Goal: Check status: Check status

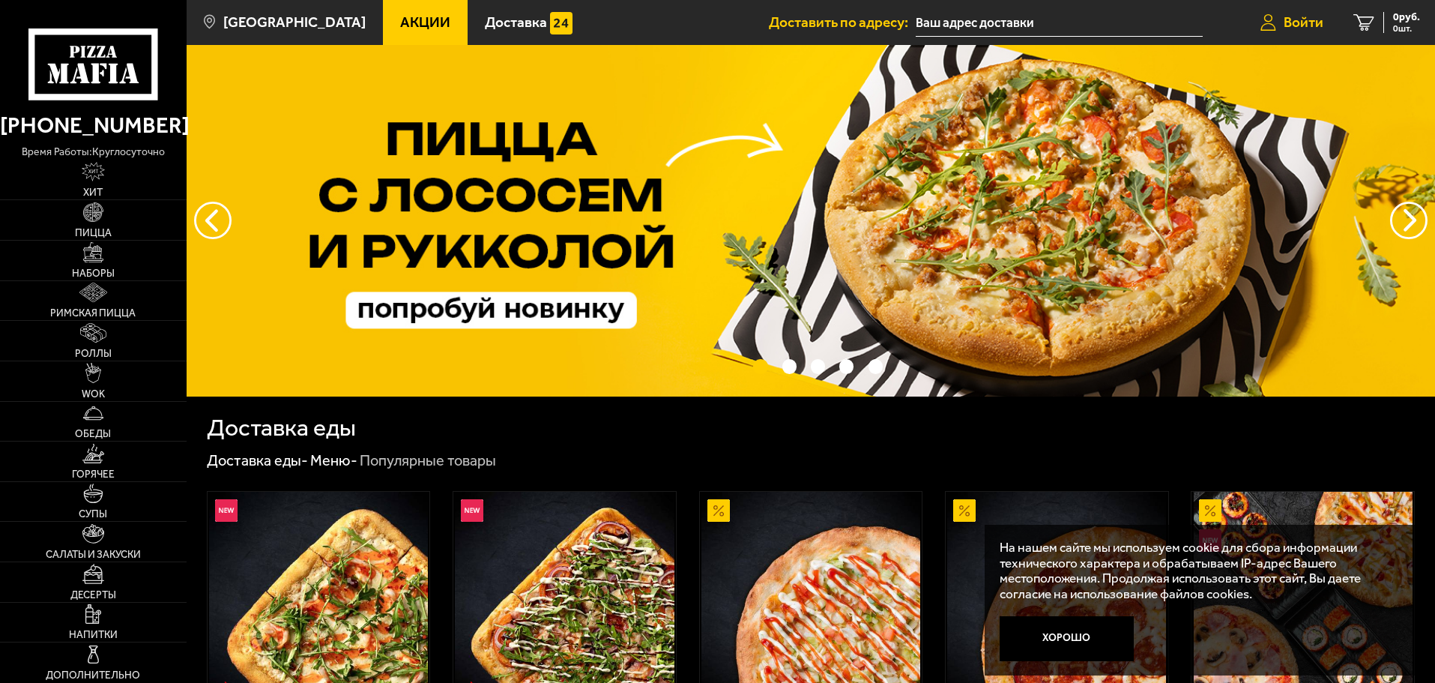
click at [1300, 13] on link "Войти" at bounding box center [1292, 22] width 93 height 45
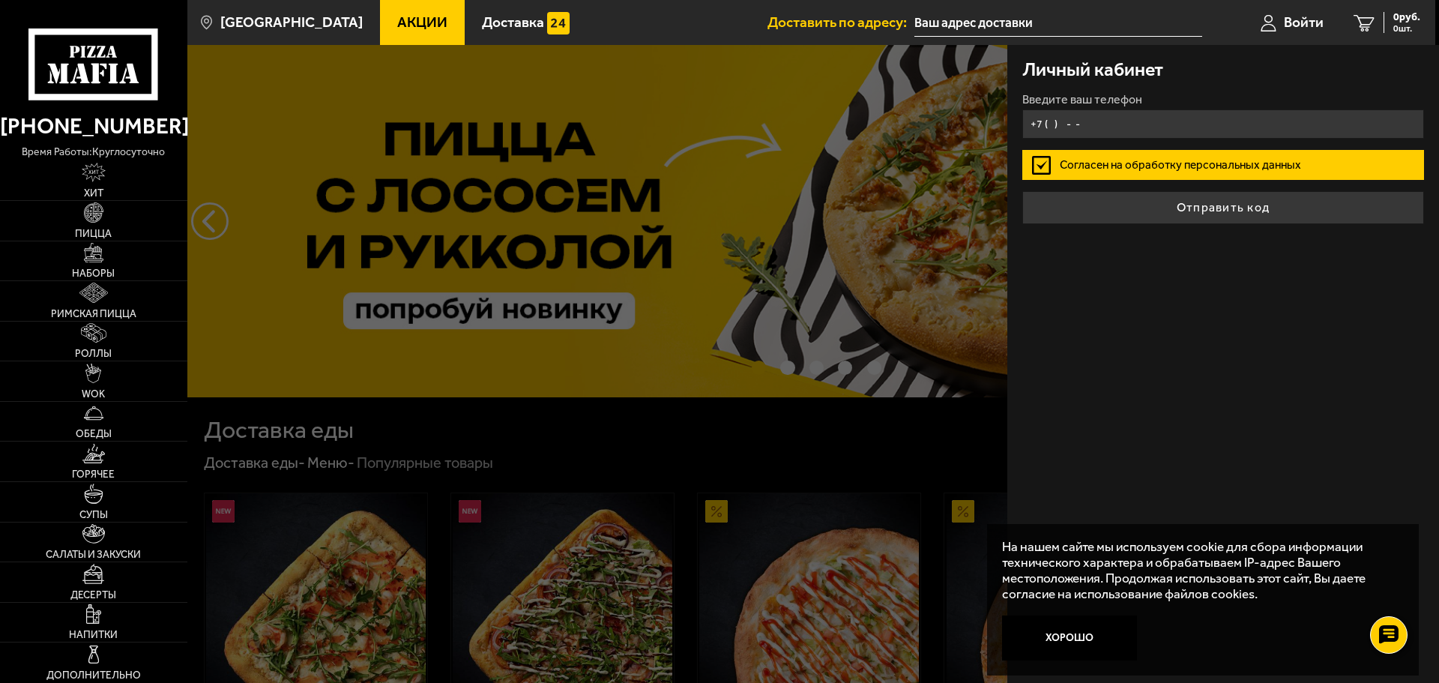
click at [1120, 123] on input "+7 ( ) - -" at bounding box center [1223, 123] width 402 height 29
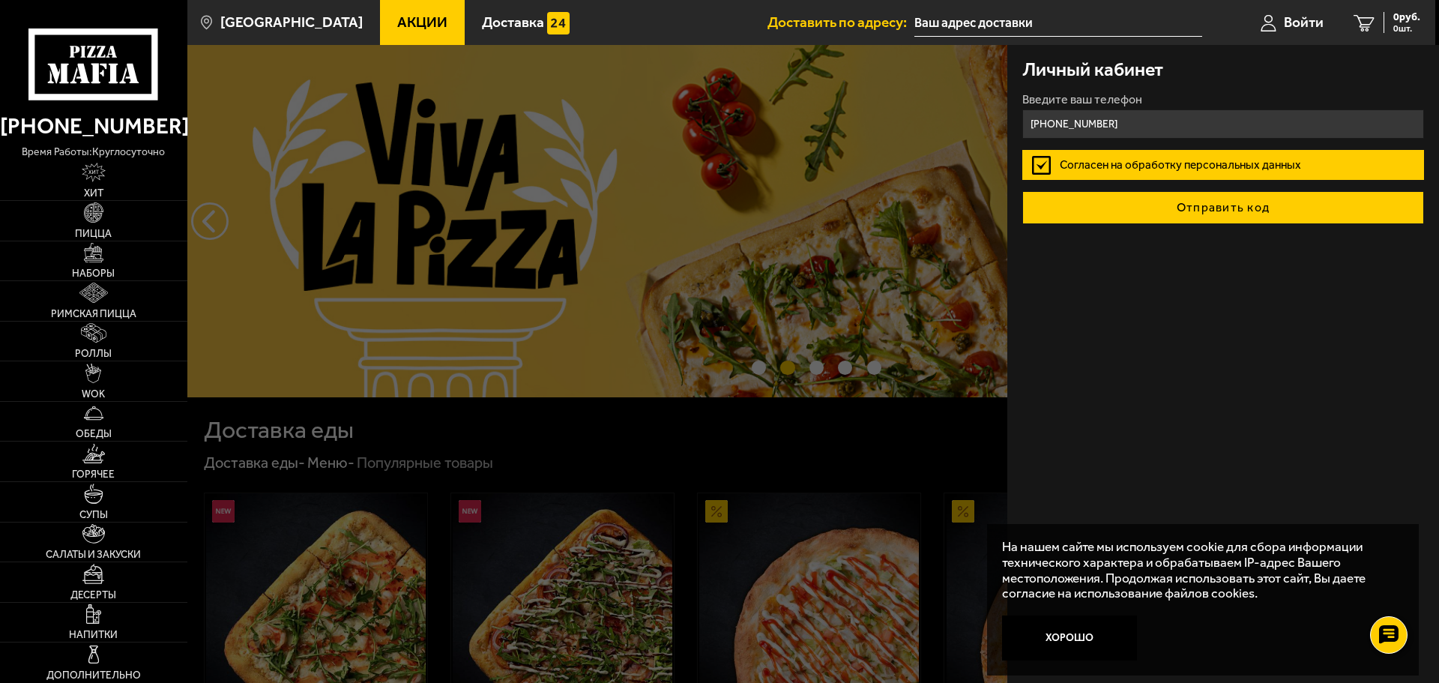
type input "+7 (921) 552-64-88"
click at [1155, 206] on button "Отправить код" at bounding box center [1223, 207] width 402 height 33
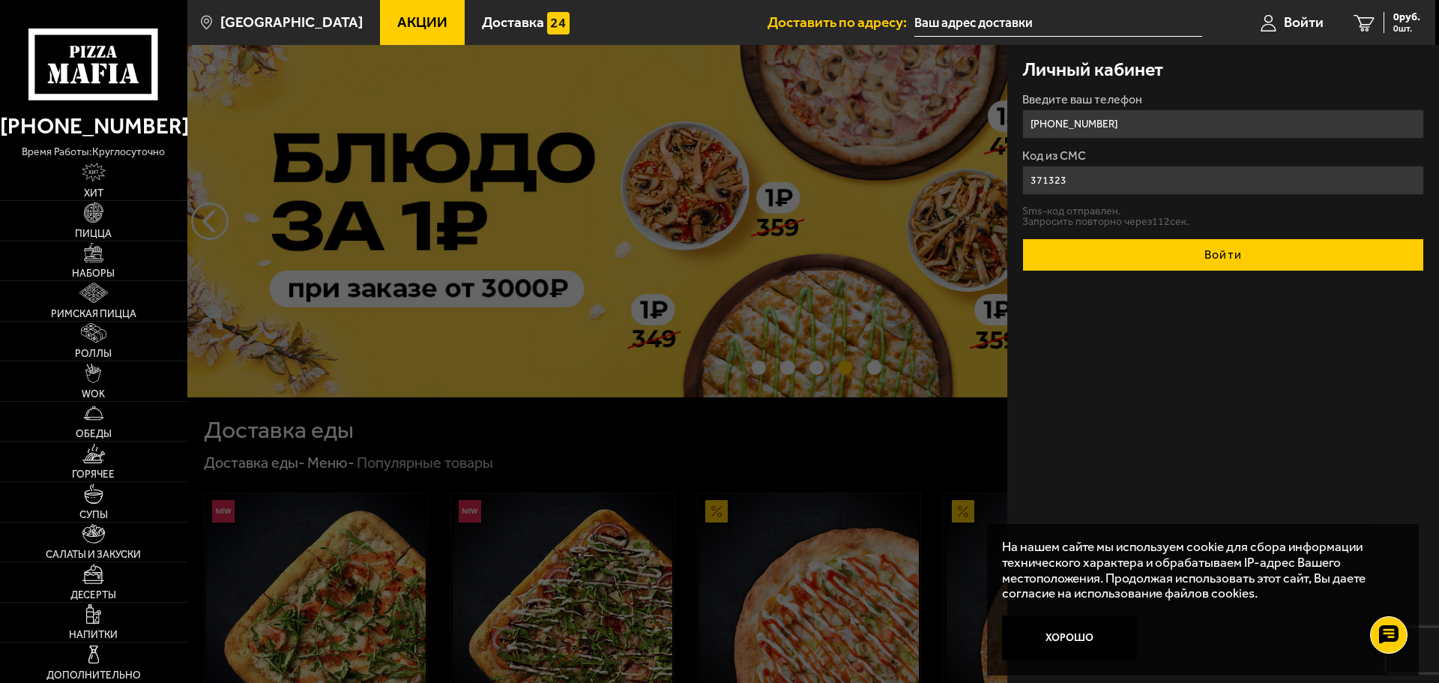
type input "371323"
click at [1183, 256] on button "Войти" at bounding box center [1223, 254] width 402 height 33
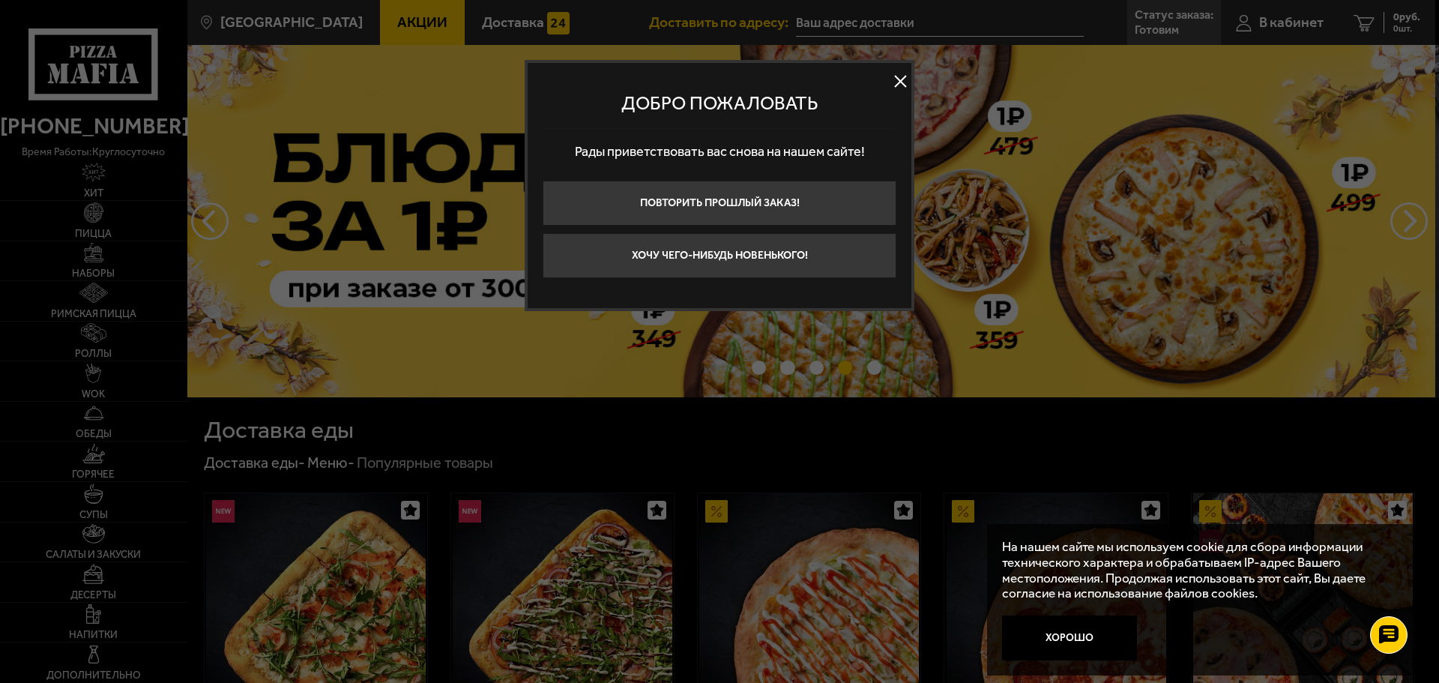
click at [896, 79] on button at bounding box center [900, 81] width 22 height 22
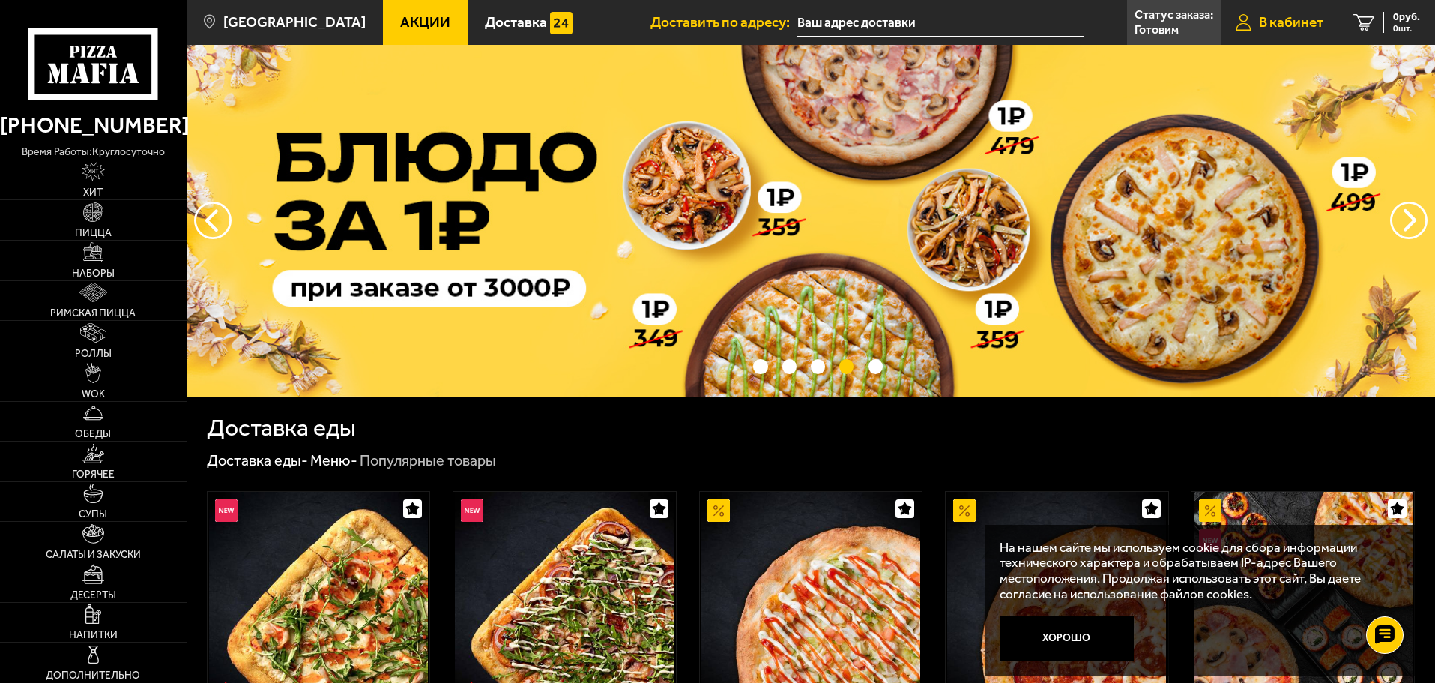
click at [1273, 15] on span "В кабинет" at bounding box center [1291, 22] width 64 height 14
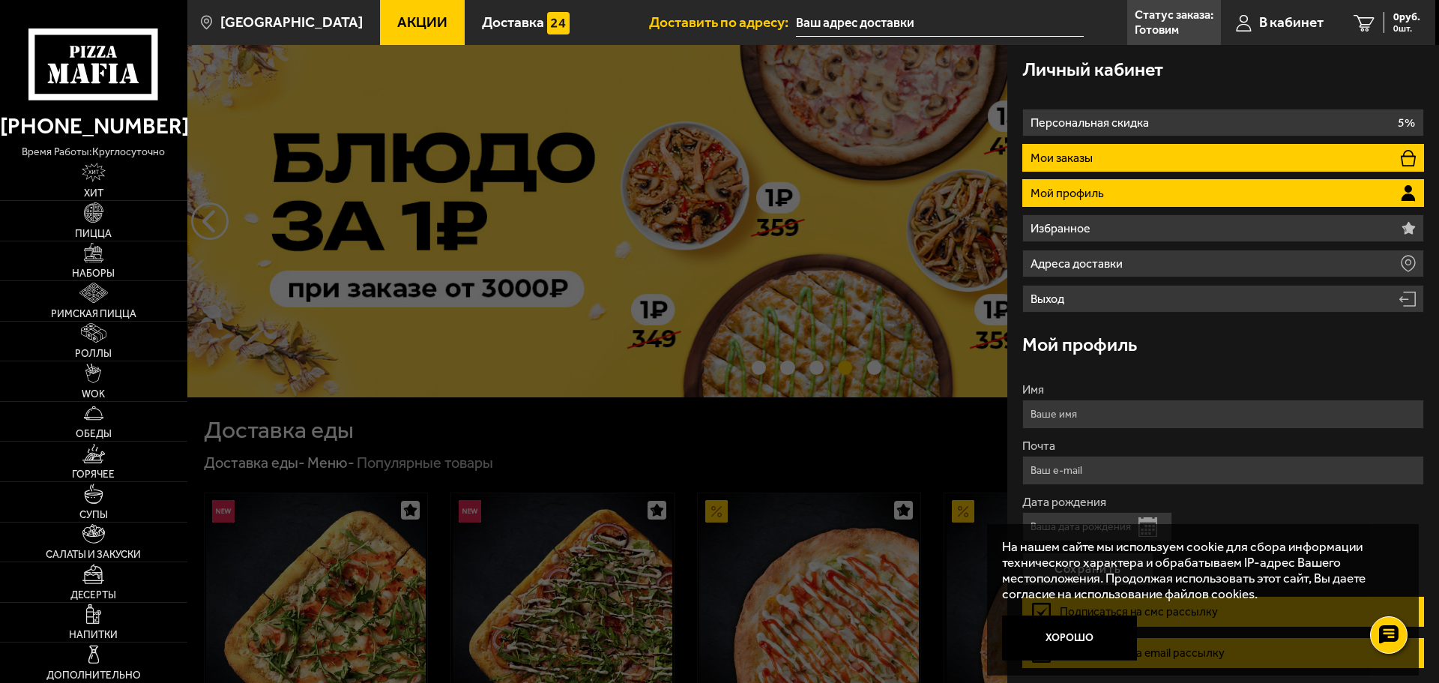
click at [1125, 149] on li "Мои заказы" at bounding box center [1223, 158] width 402 height 28
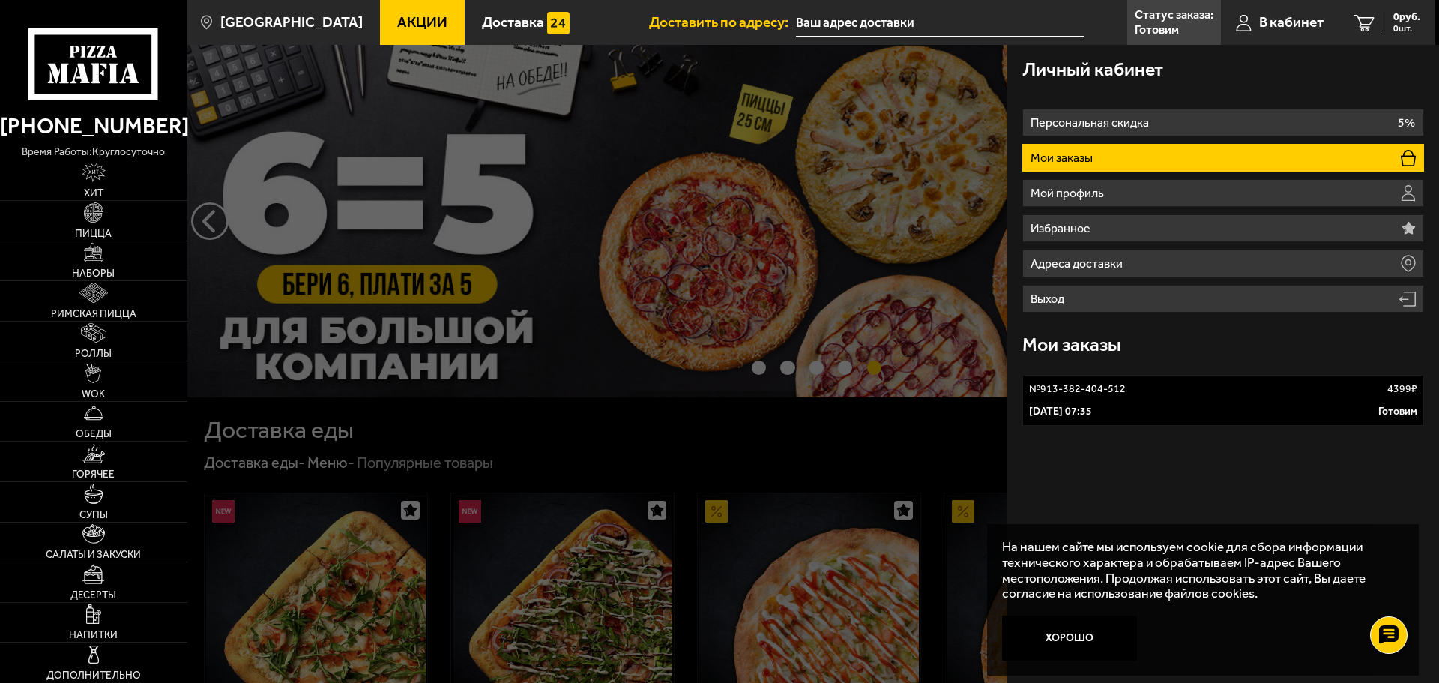
click at [1273, 414] on div "[DATE] 07:35 Готовим" at bounding box center [1223, 411] width 388 height 15
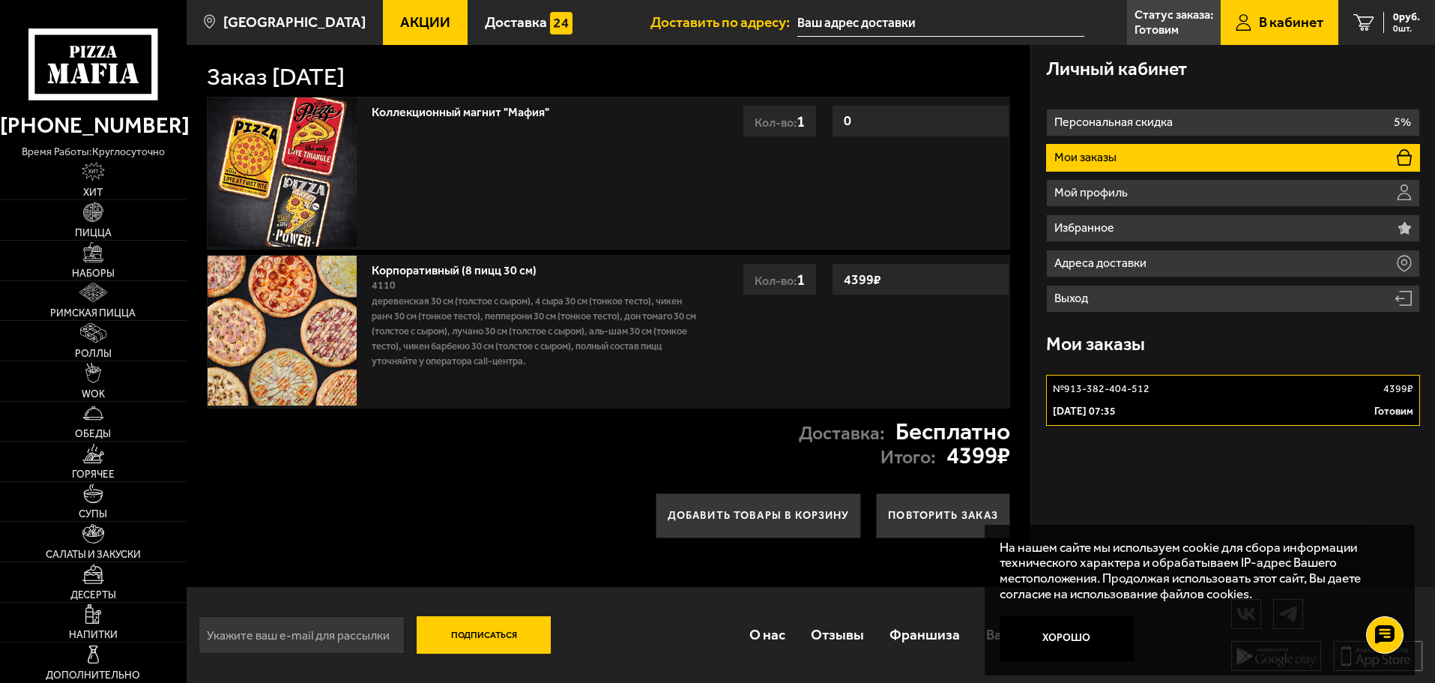
scroll to position [1, 0]
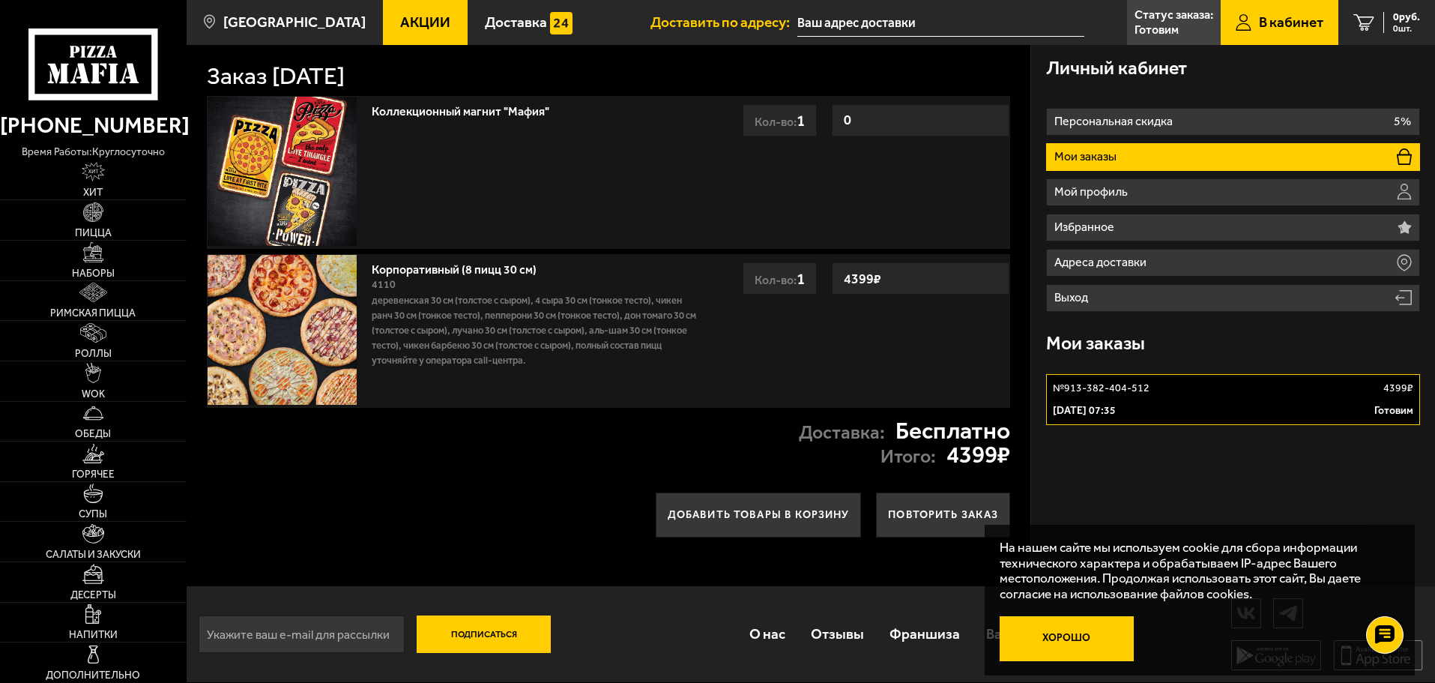
click at [1060, 643] on button "Хорошо" at bounding box center [1067, 638] width 135 height 45
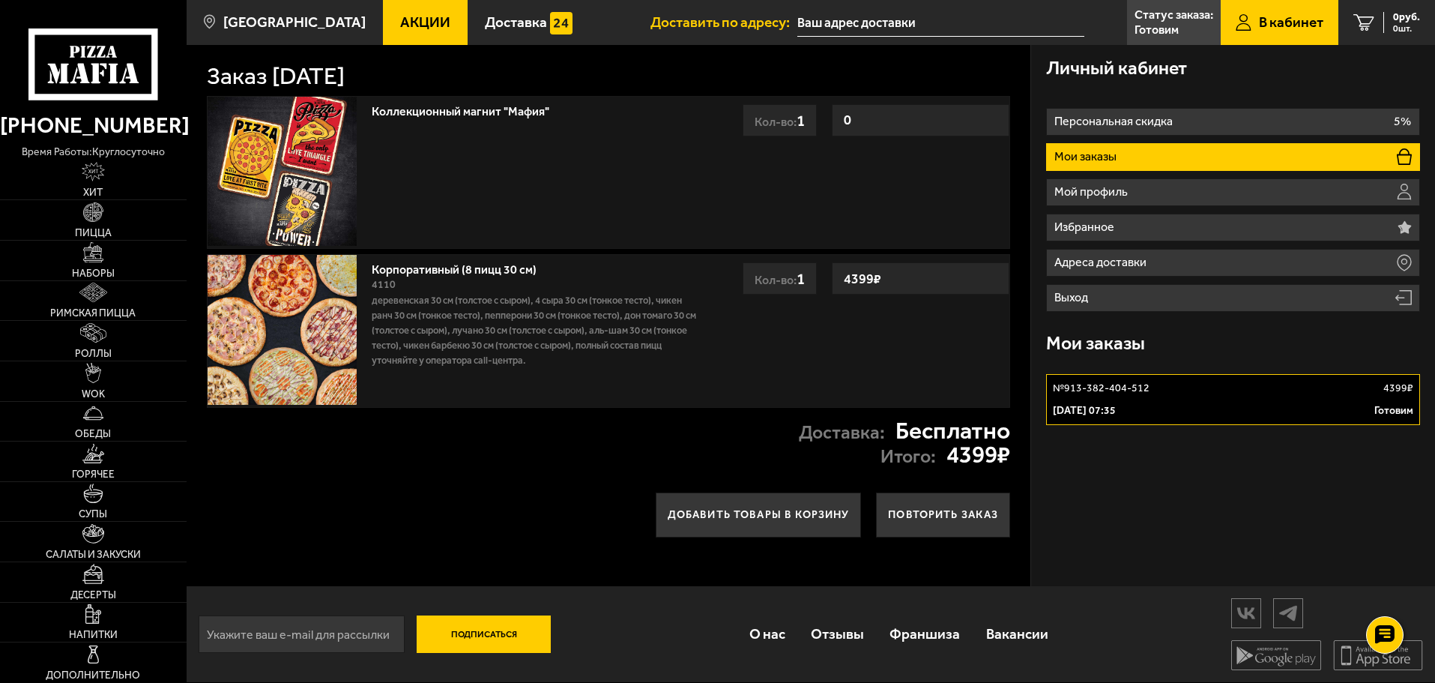
click at [1137, 390] on p "№ 913-382-404-512" at bounding box center [1101, 388] width 97 height 15
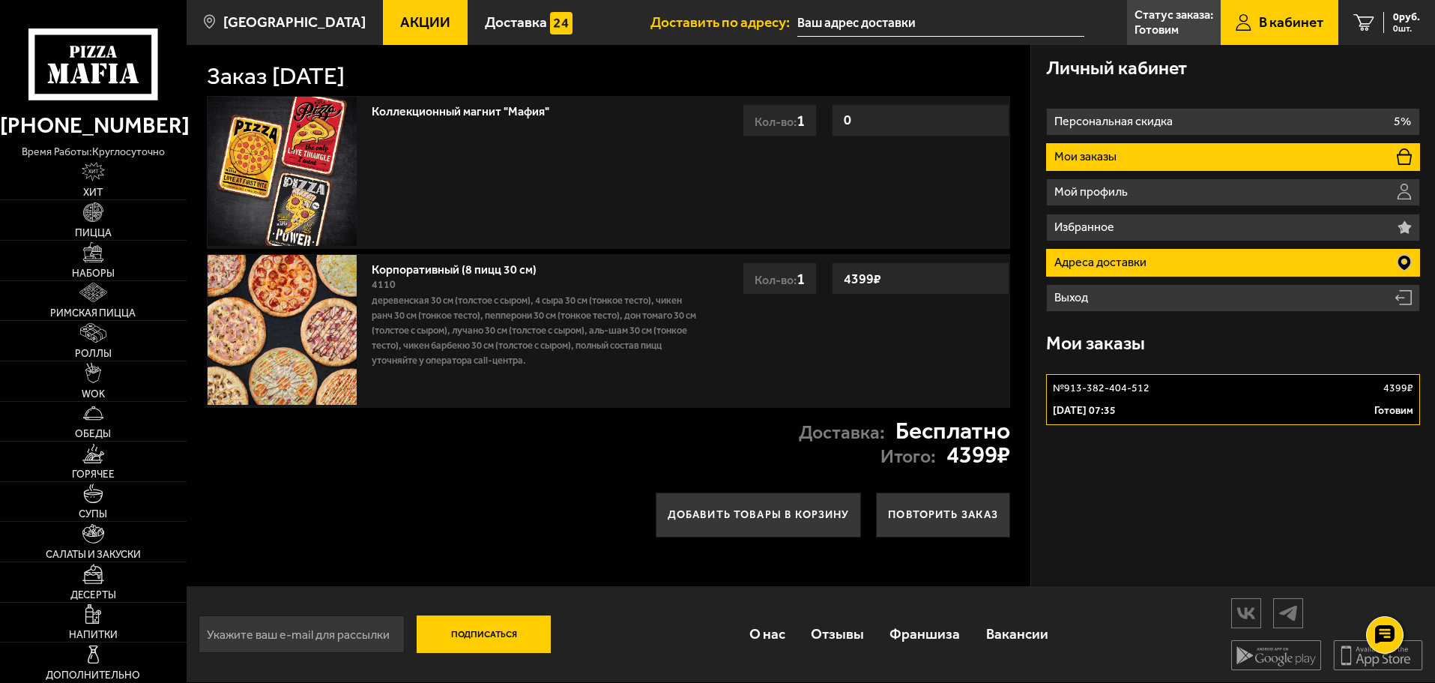
click at [1170, 269] on li "Адреса доставки" at bounding box center [1233, 263] width 374 height 28
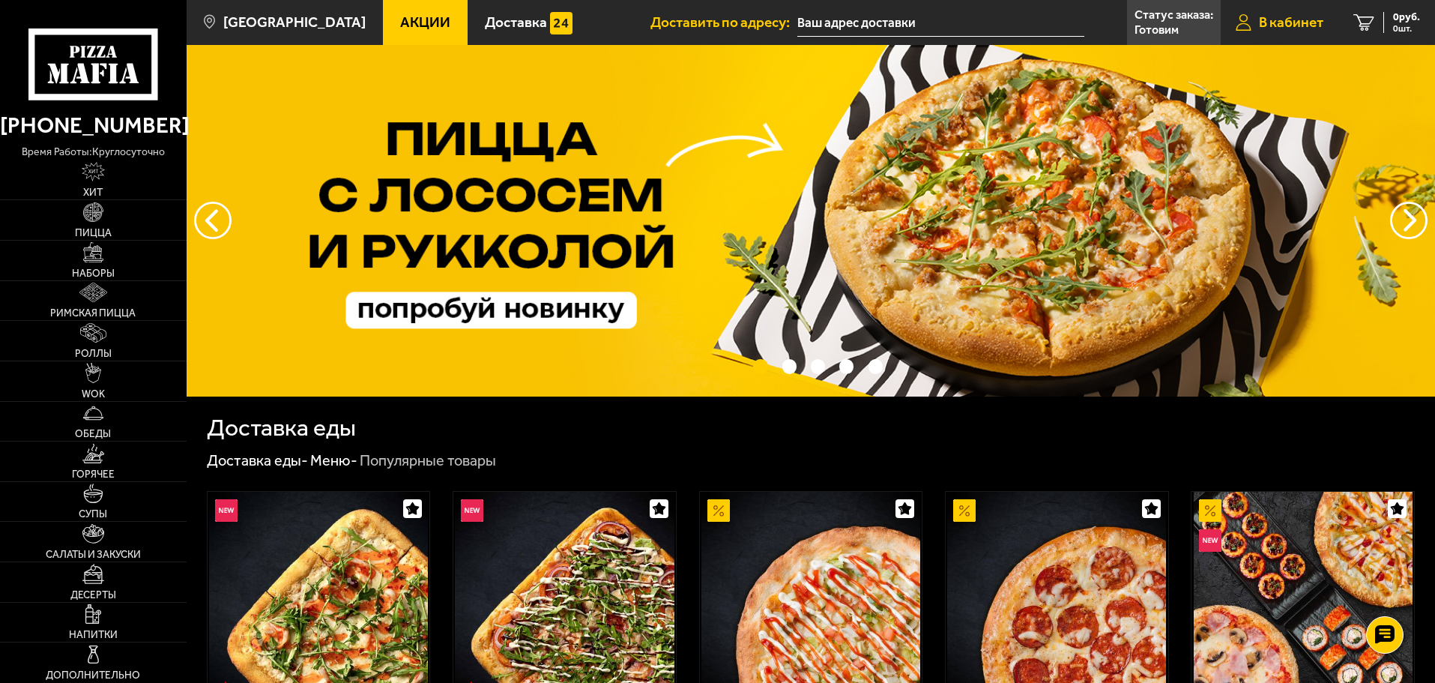
click at [1285, 25] on span "В кабинет" at bounding box center [1291, 22] width 64 height 14
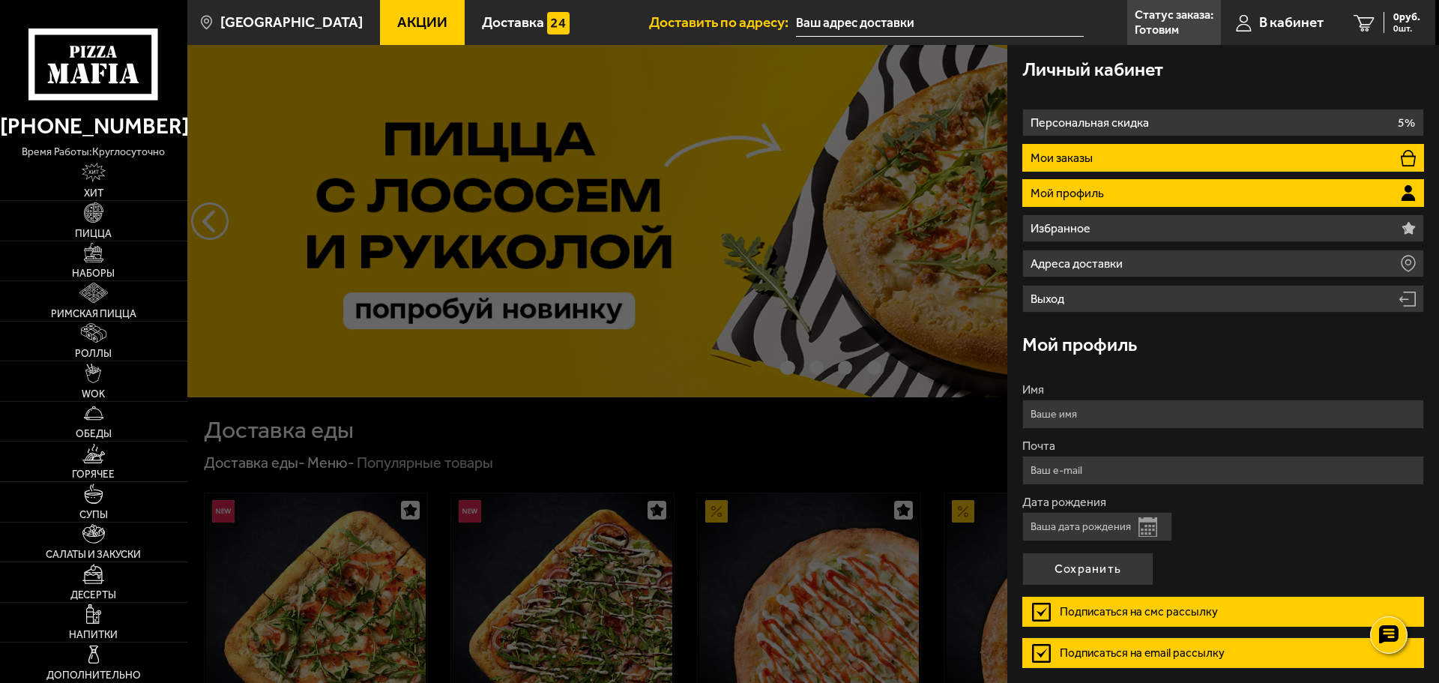
click at [1208, 161] on li "Мои заказы" at bounding box center [1223, 158] width 402 height 28
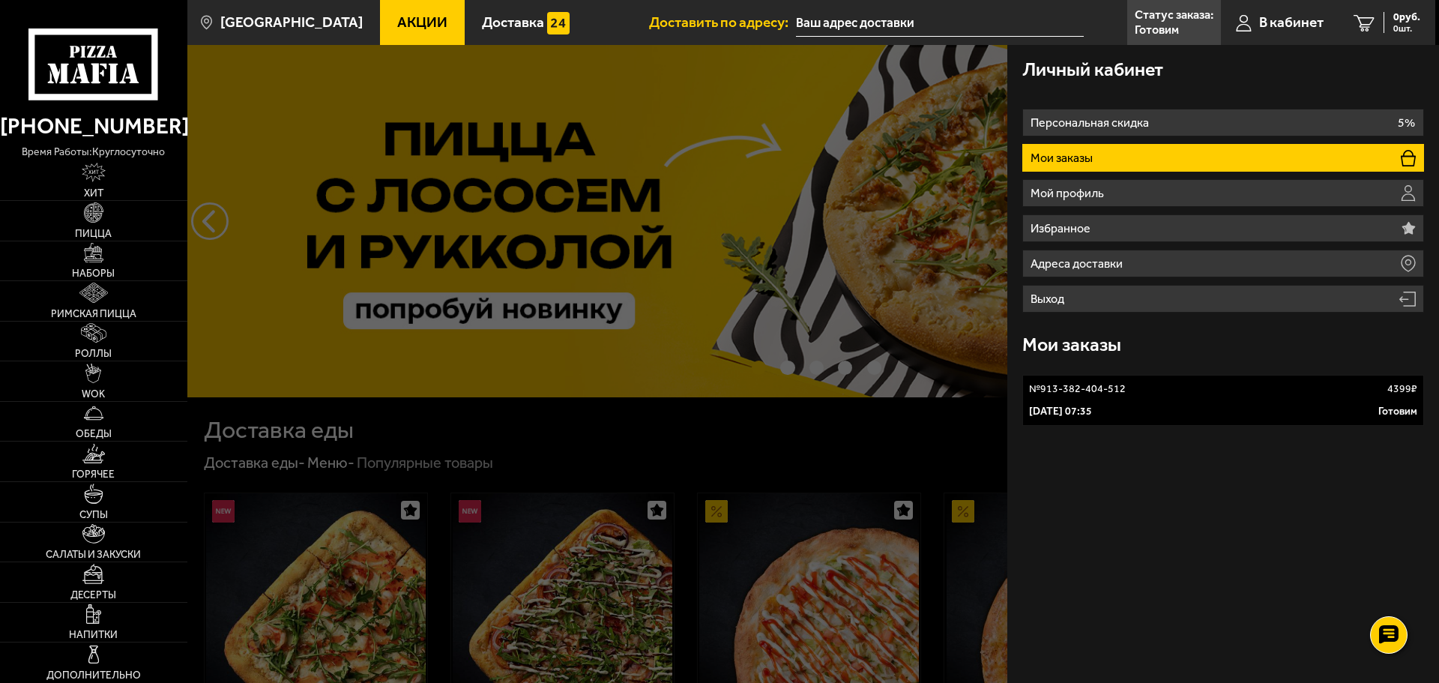
click at [1210, 408] on div "[DATE] 07:35 Готовим" at bounding box center [1223, 411] width 388 height 15
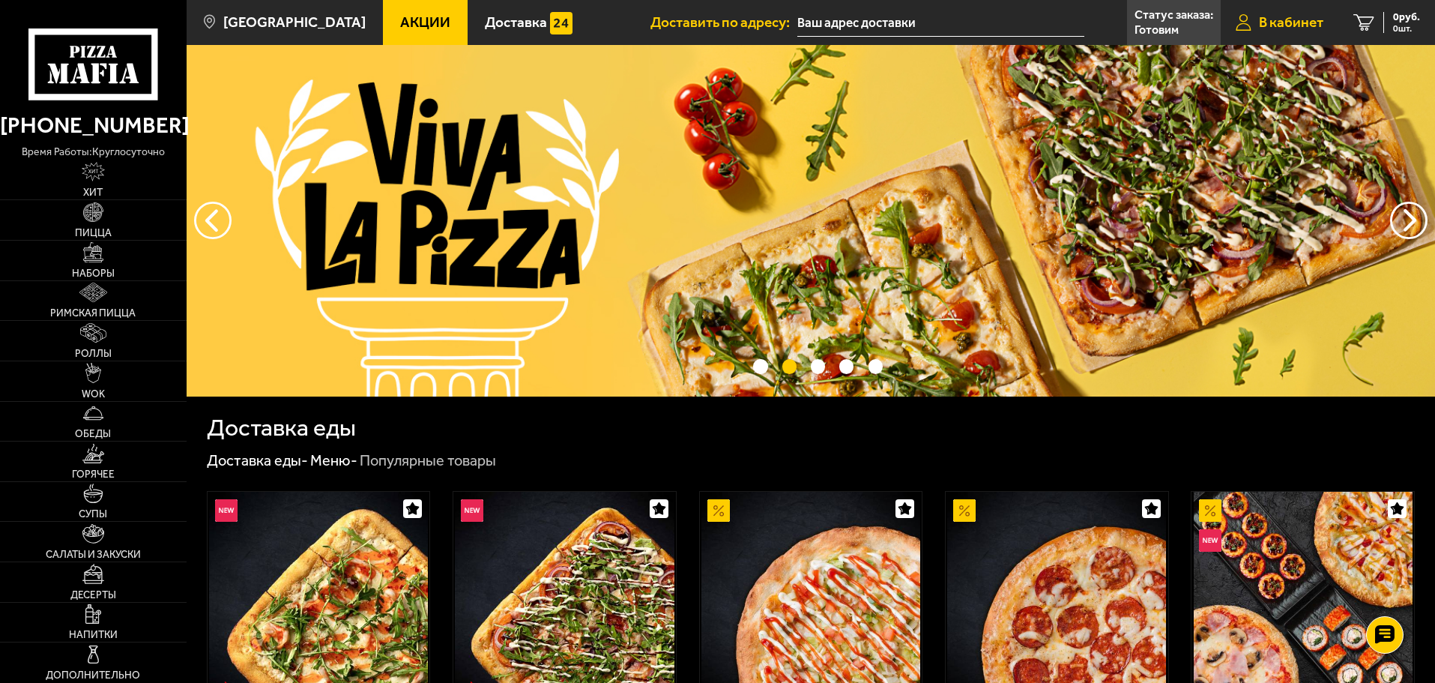
click at [1301, 19] on span "В кабинет" at bounding box center [1291, 22] width 64 height 14
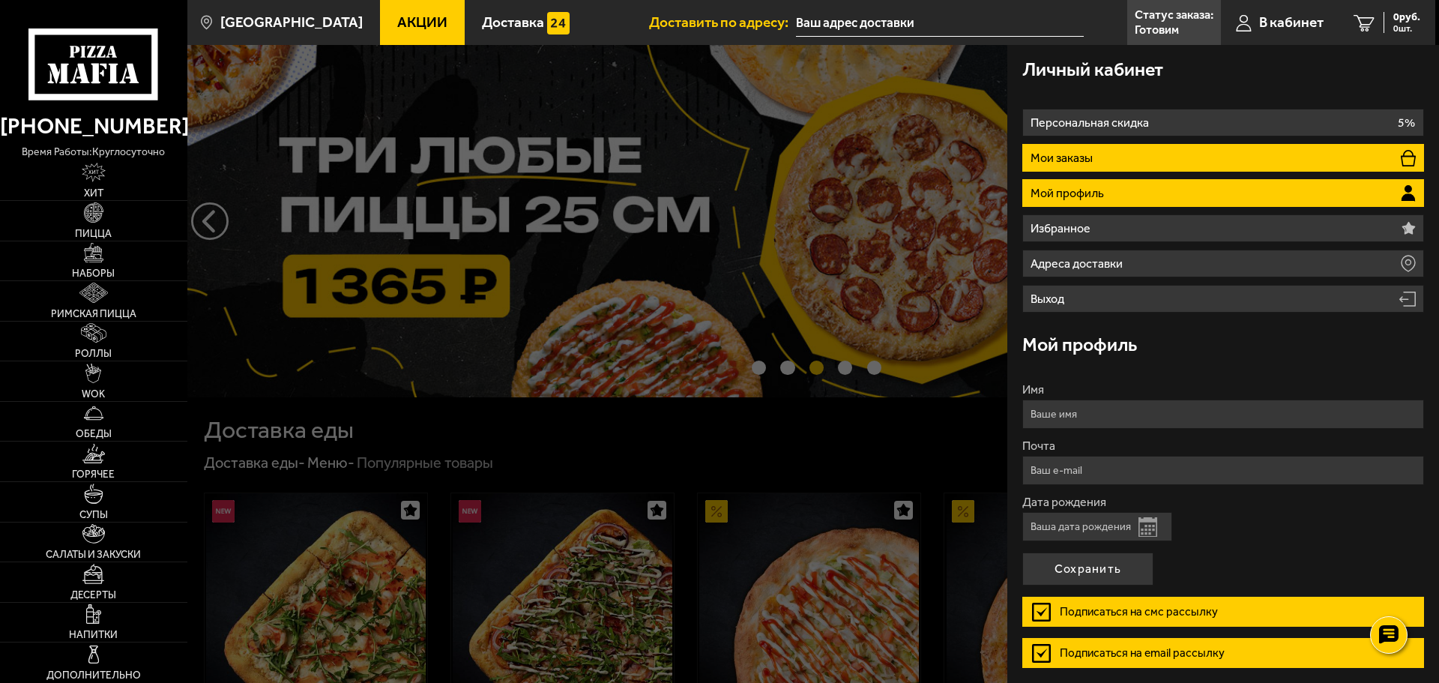
click at [1114, 152] on li "Мои заказы" at bounding box center [1223, 158] width 402 height 28
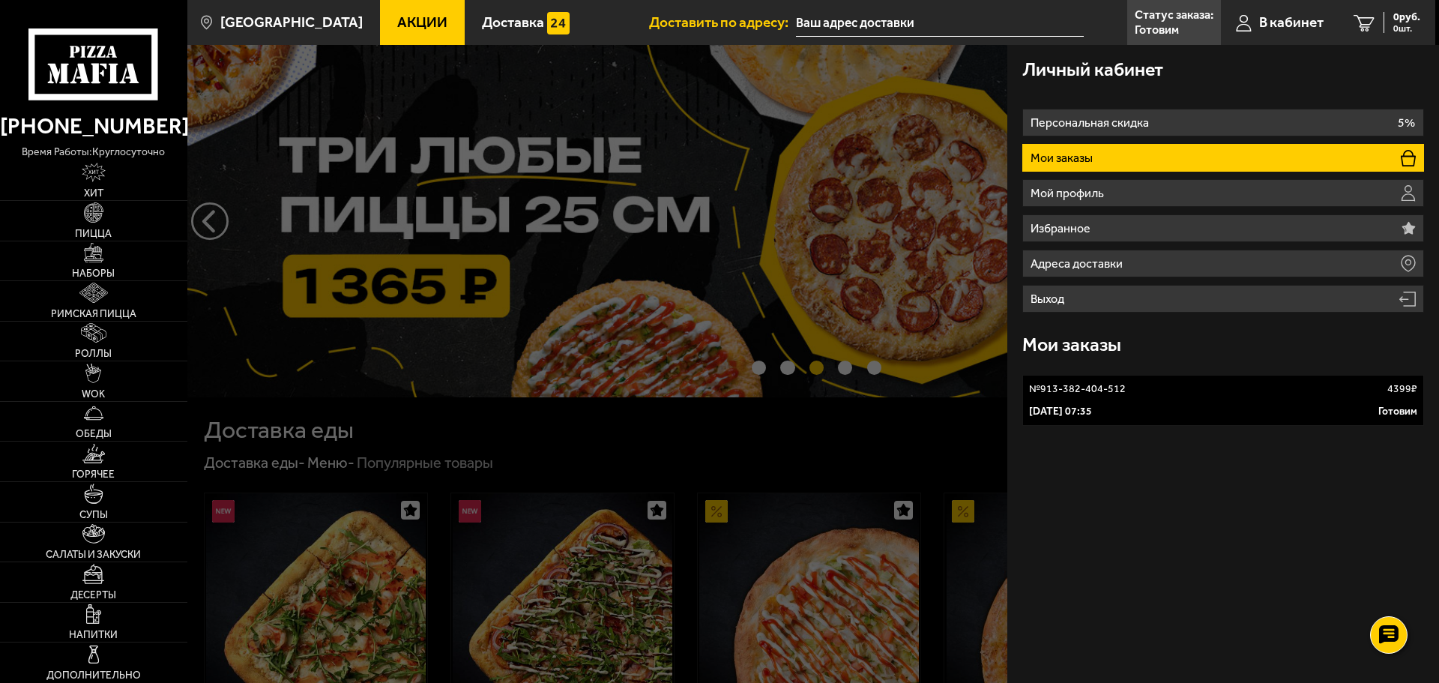
click at [1078, 403] on link "№ 913-382-404-512 4399 ₽ [DATE] 07:35 Готовим" at bounding box center [1223, 400] width 402 height 51
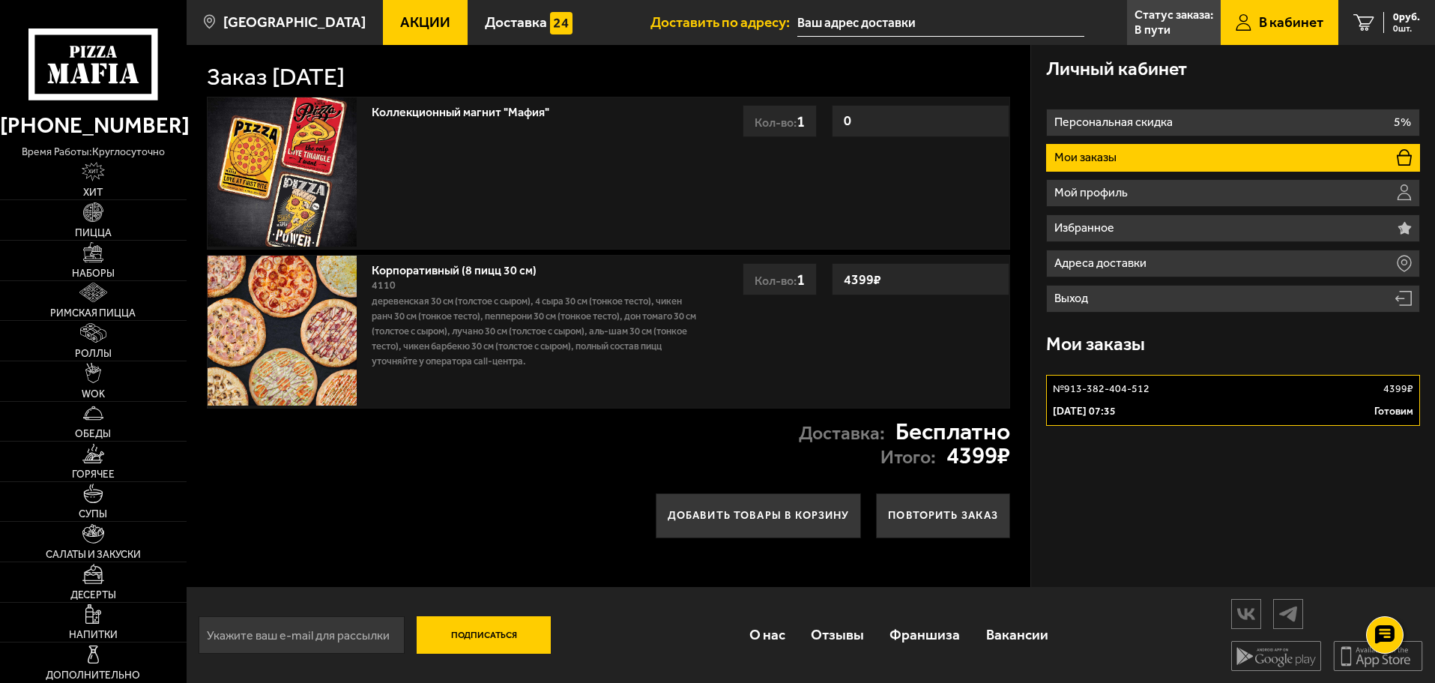
scroll to position [1, 0]
